Goal: Information Seeking & Learning: Understand process/instructions

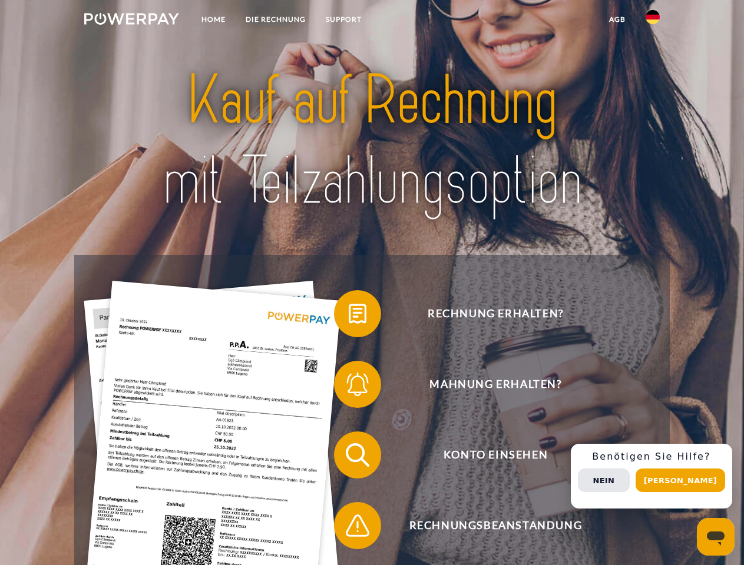
click at [131, 21] on img at bounding box center [131, 19] width 95 height 12
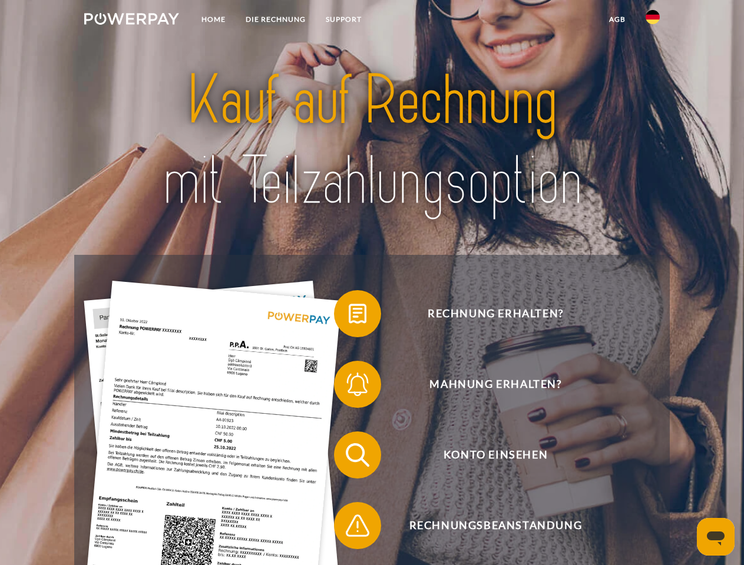
click at [652, 21] on img at bounding box center [652, 17] width 14 height 14
click at [617, 19] on link "agb" at bounding box center [617, 19] width 37 height 21
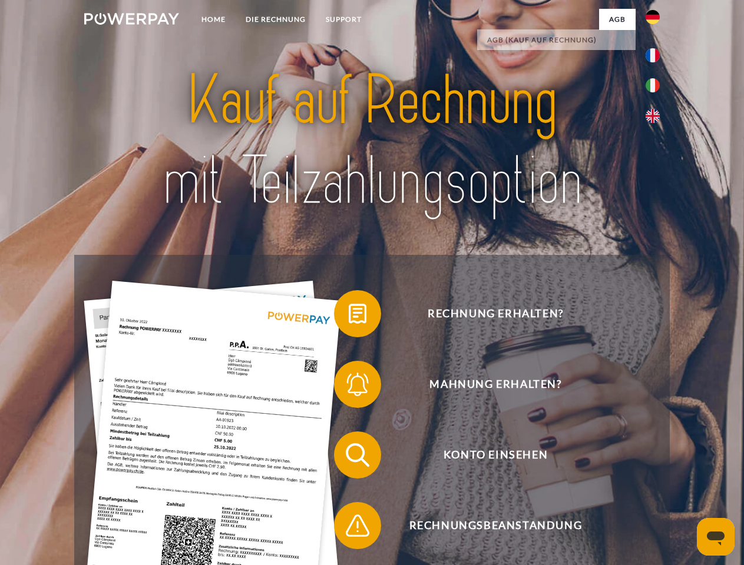
click at [349, 316] on span at bounding box center [339, 313] width 59 height 59
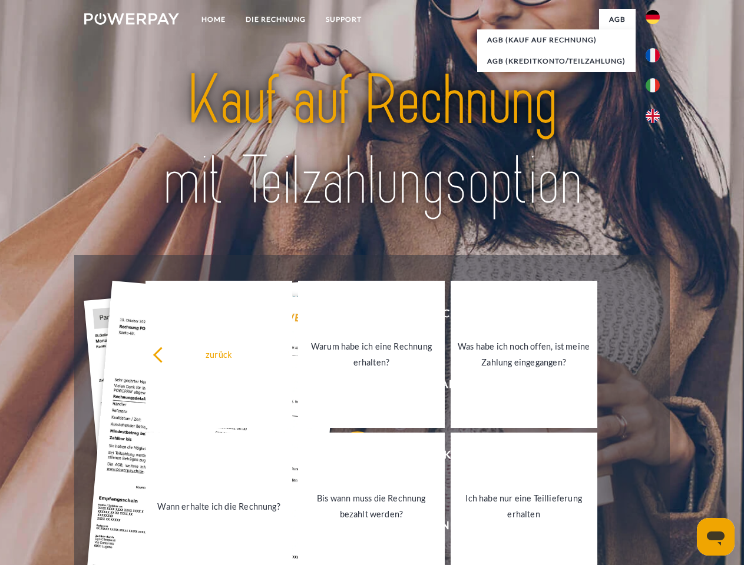
click at [349, 458] on link "Bis wann muss die Rechnung bezahlt werden?" at bounding box center [371, 506] width 147 height 147
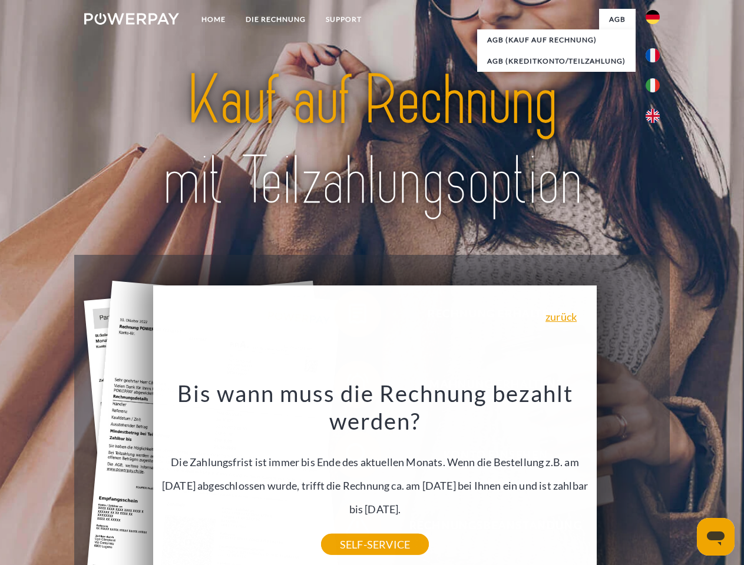
click at [655, 476] on div "Rechnung erhalten? Mahnung erhalten? Konto einsehen" at bounding box center [371, 490] width 595 height 471
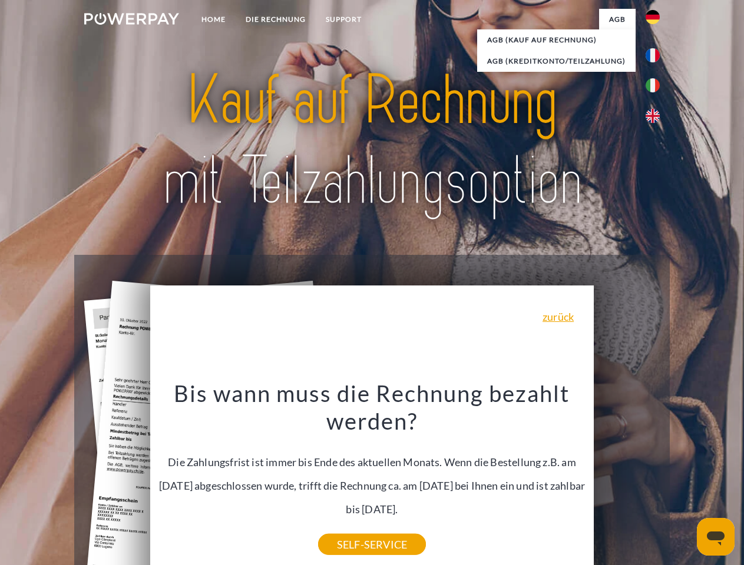
click at [627, 479] on span "Konto einsehen" at bounding box center [495, 455] width 289 height 47
click at [684, 481] on header "Home DIE RECHNUNG SUPPORT" at bounding box center [372, 406] width 744 height 813
